Goal: Task Accomplishment & Management: Use online tool/utility

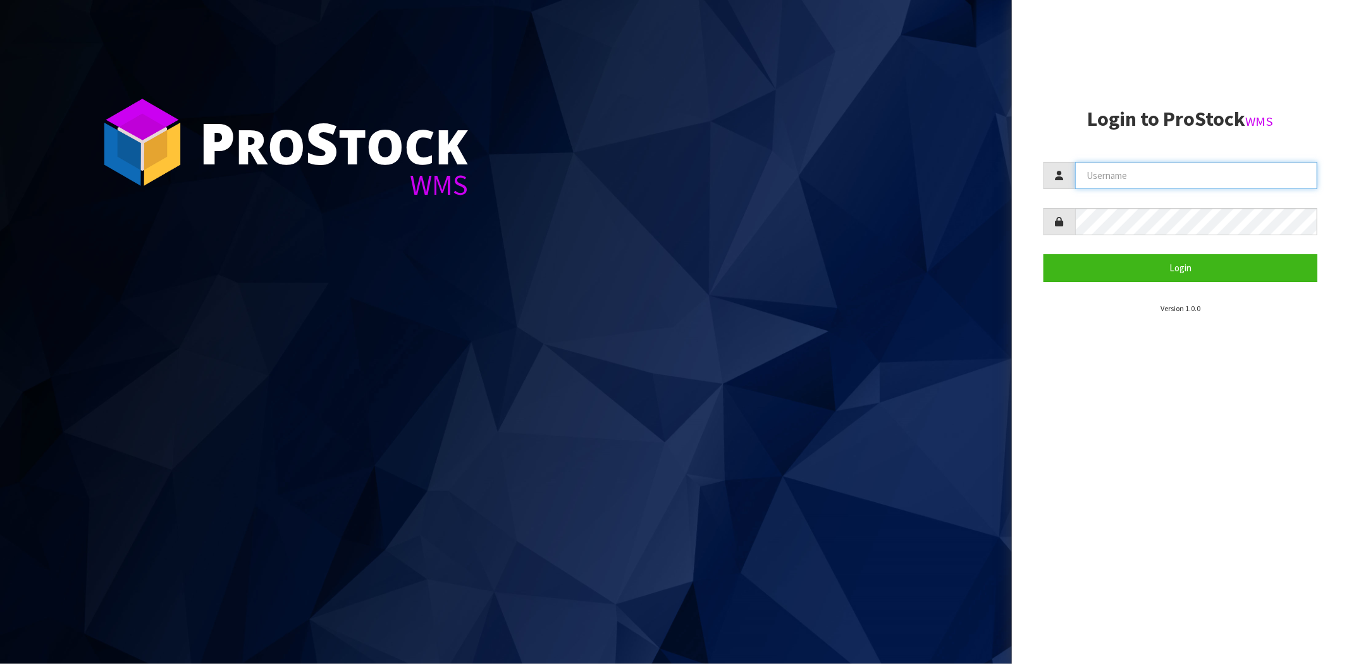
click at [1110, 180] on input "text" at bounding box center [1196, 175] width 242 height 27
type input "[PERSON_NAME][EMAIL_ADDRESS][DOMAIN_NAME]"
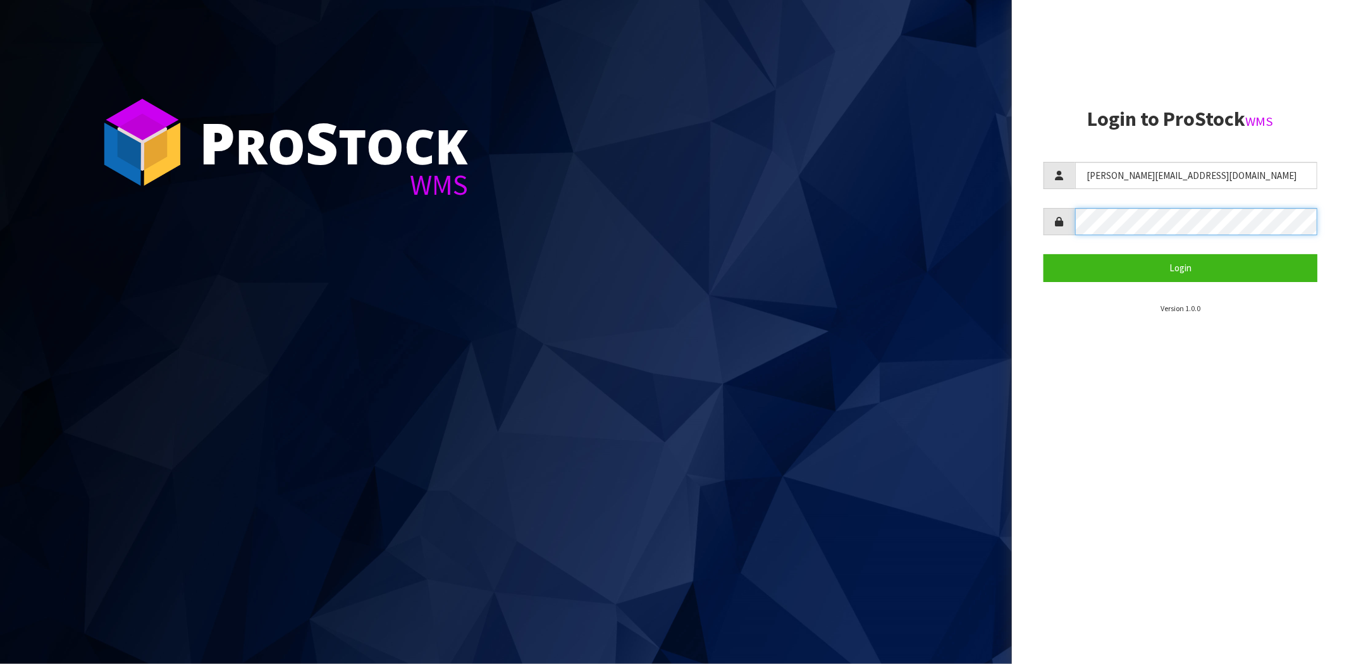
click at [1043, 254] on button "Login" at bounding box center [1180, 267] width 274 height 27
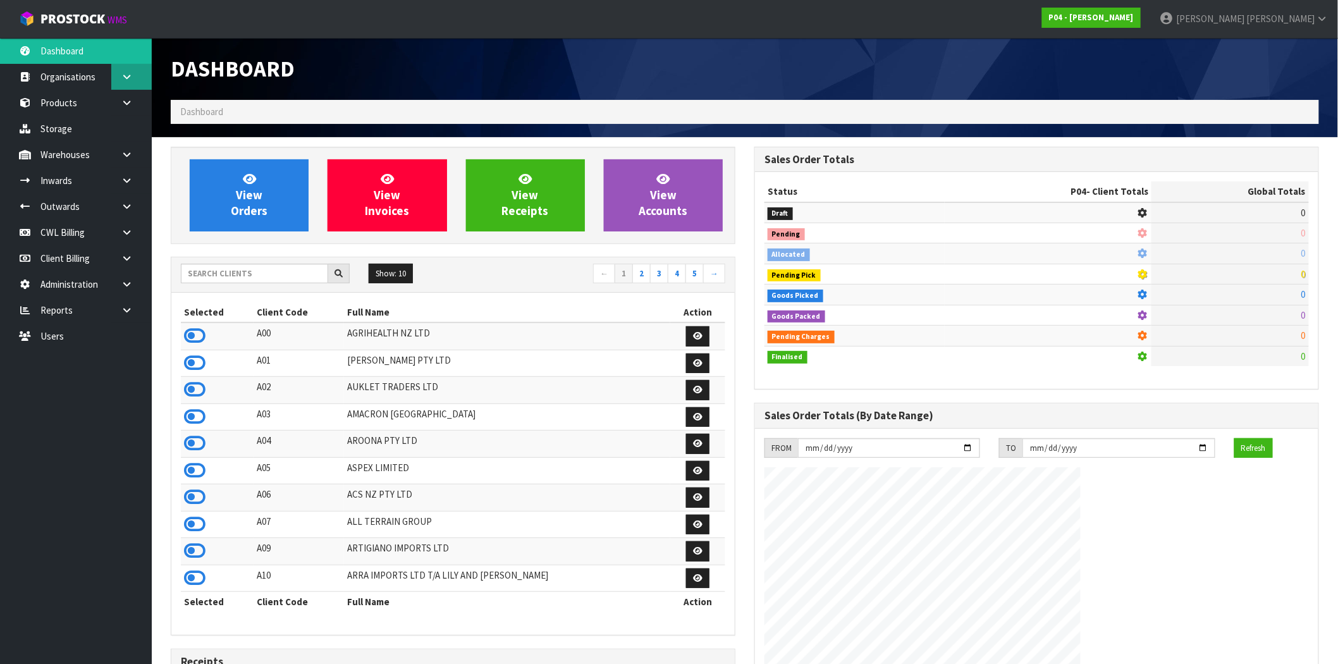
click at [119, 78] on link at bounding box center [131, 77] width 40 height 26
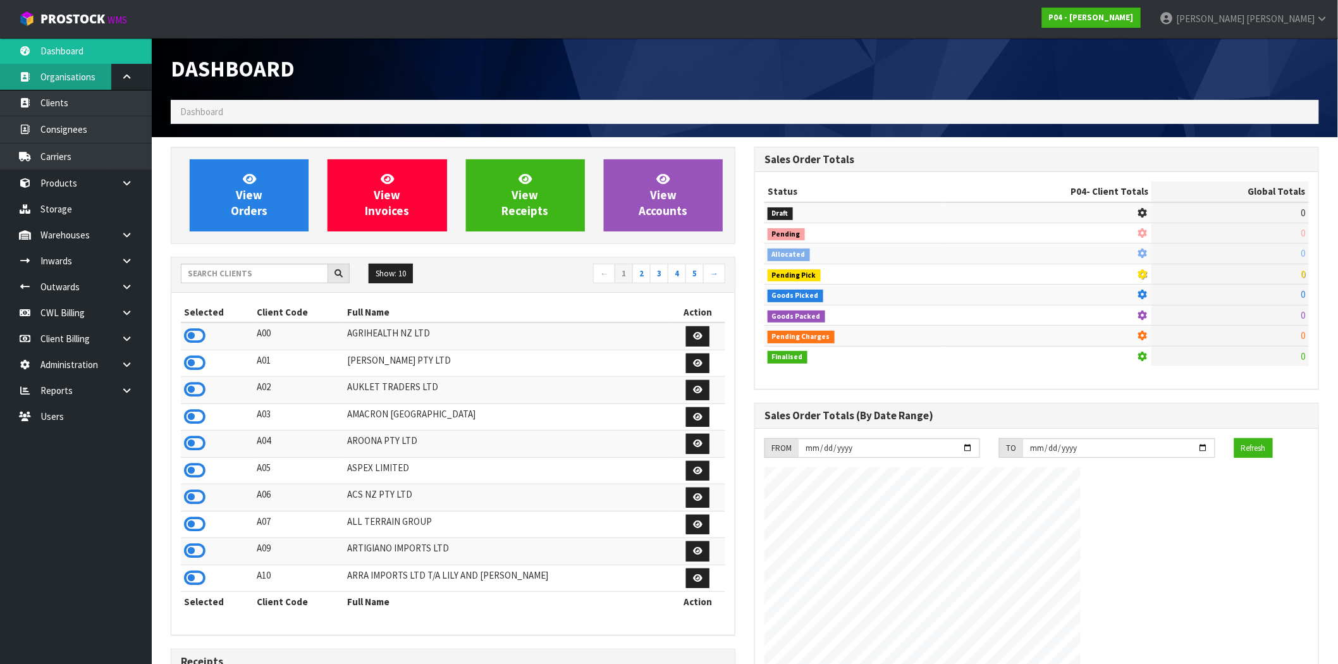
click at [80, 78] on link "Organisations" at bounding box center [76, 77] width 152 height 26
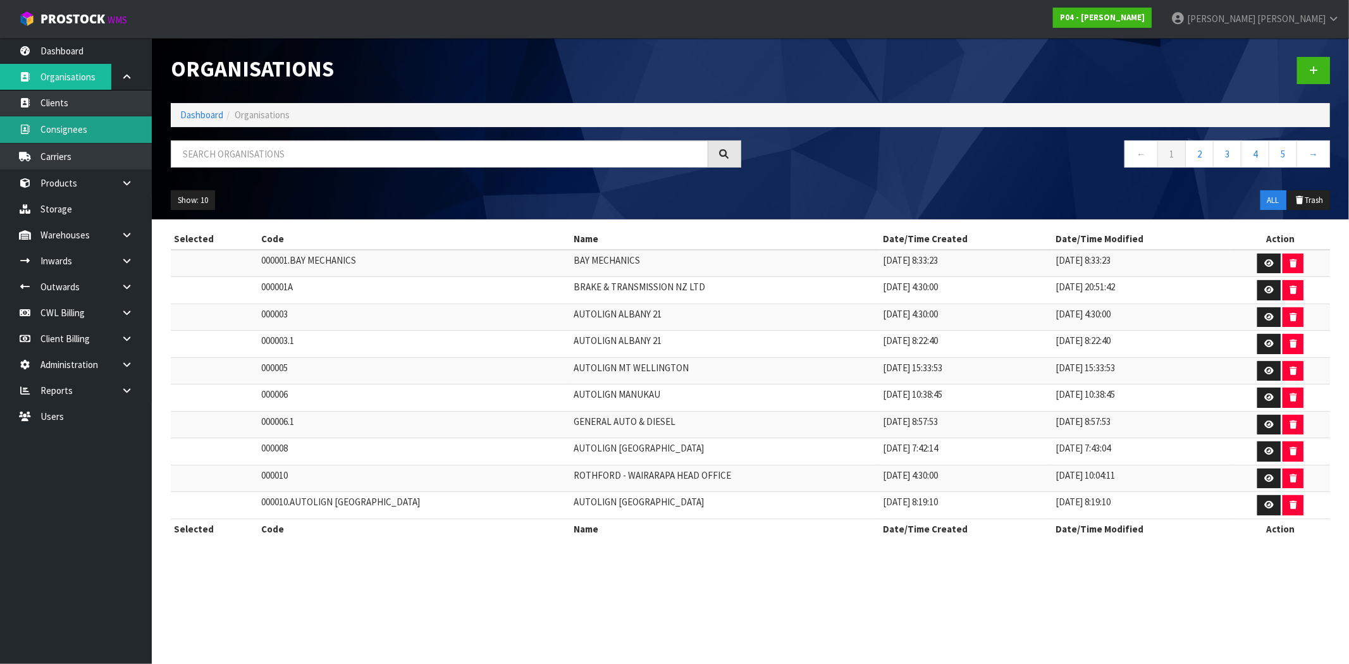
click at [80, 132] on link "Consignees" at bounding box center [76, 129] width 152 height 26
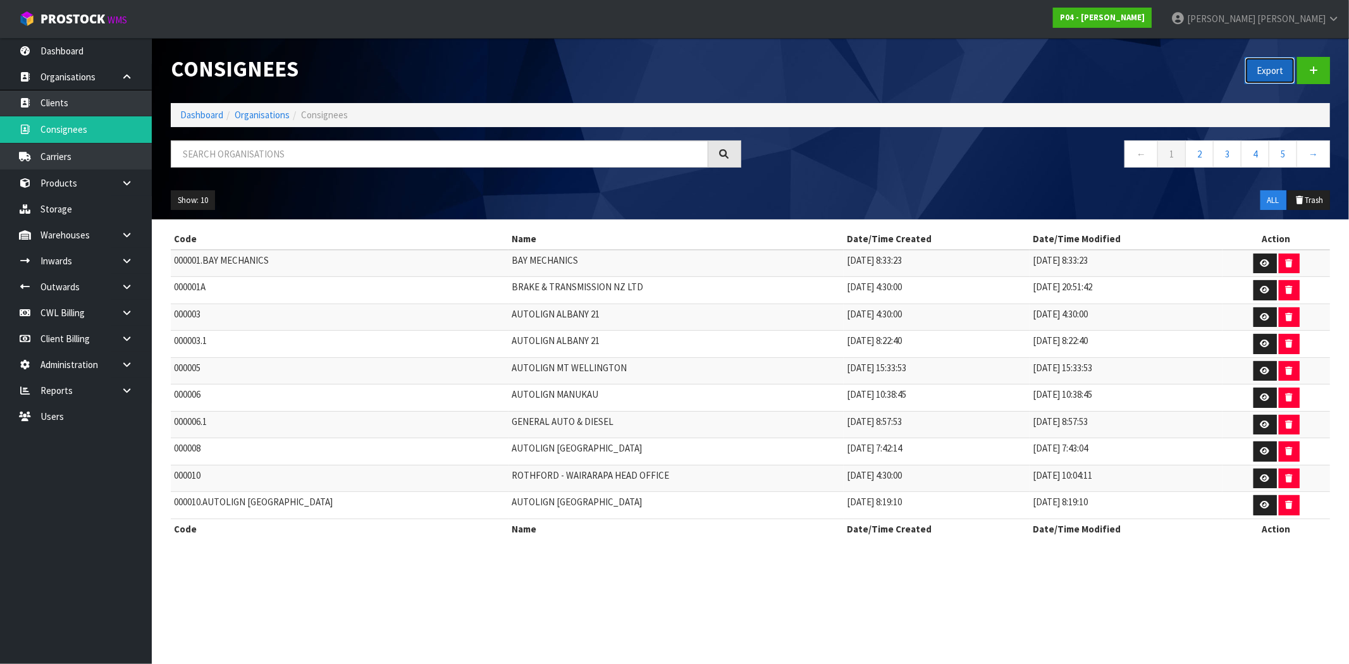
click at [1268, 70] on button "Export" at bounding box center [1269, 70] width 51 height 27
